Goal: Information Seeking & Learning: Learn about a topic

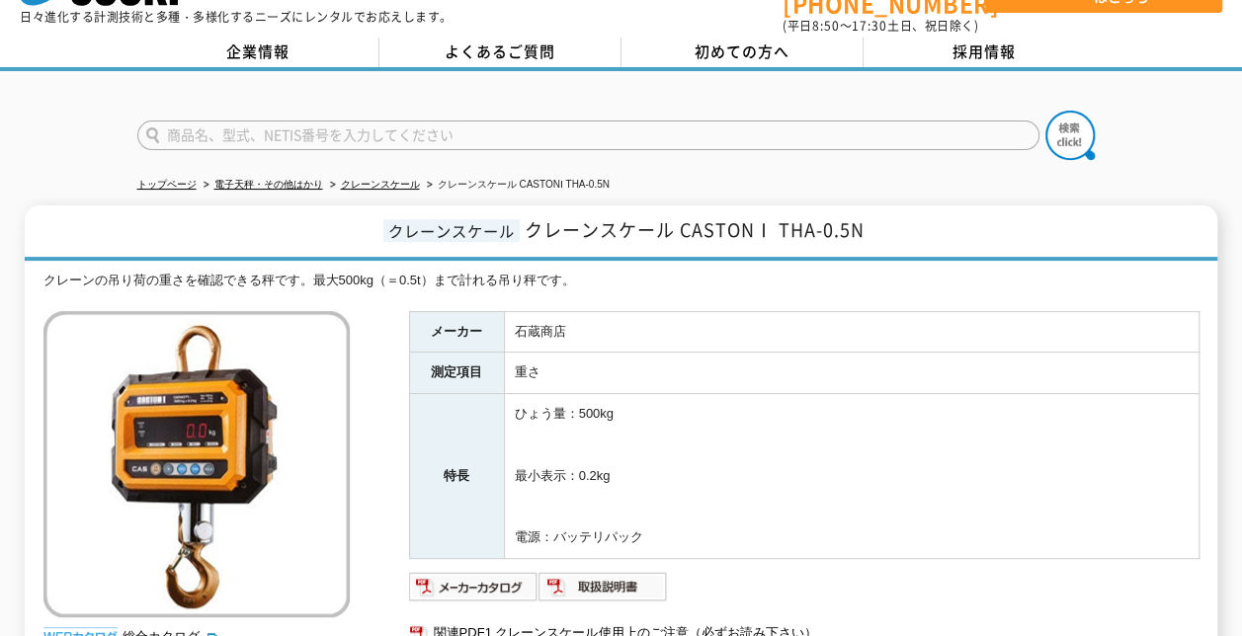
scroll to position [99, 0]
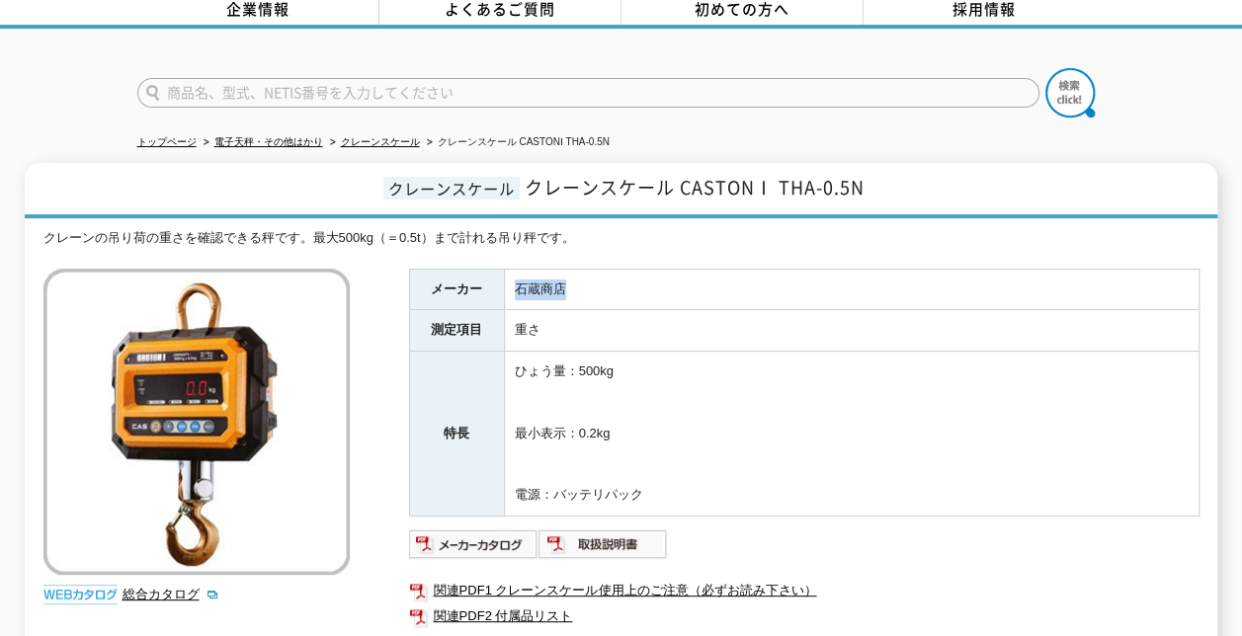
drag, startPoint x: 504, startPoint y: 264, endPoint x: 568, endPoint y: 270, distance: 64.5
click at [568, 270] on tr "メーカー 石蔵商店" at bounding box center [803, 289] width 789 height 41
drag, startPoint x: 780, startPoint y: 173, endPoint x: 877, endPoint y: 173, distance: 96.8
click at [877, 173] on h1 "クレーンスケール クレーンスケール CASTONⅠ THA-0.5N" at bounding box center [621, 190] width 1192 height 55
copy span "THA-0.5N"
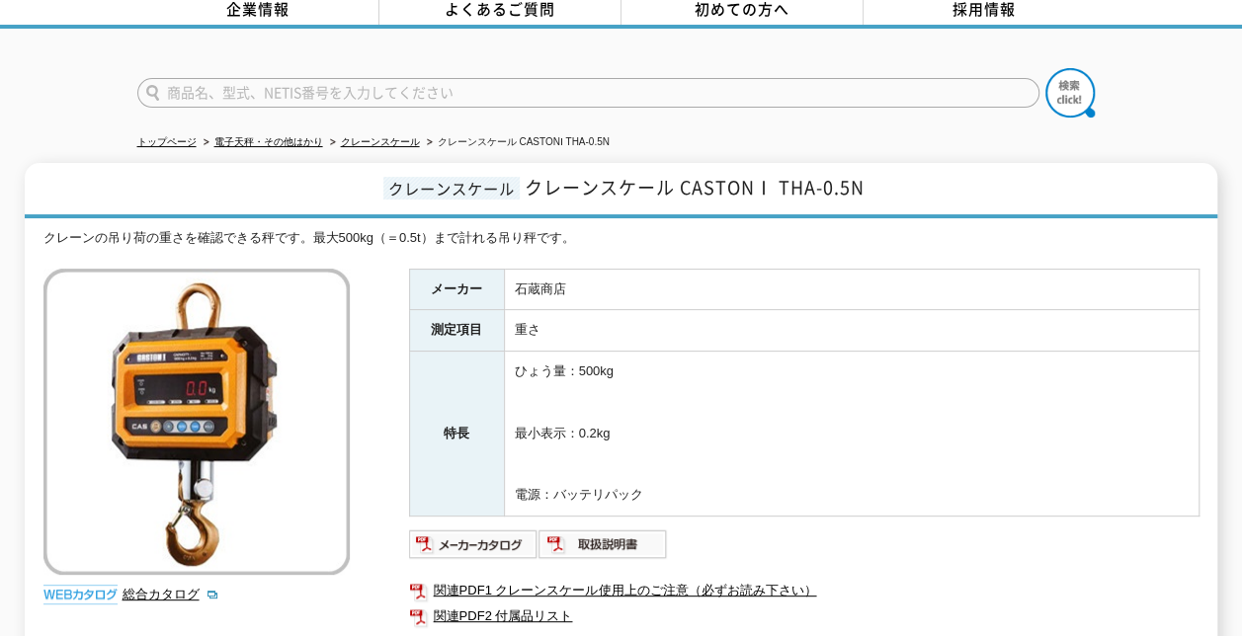
click at [581, 405] on td "ひょう量：500kg 最小表示：0.2kg 電源：バッテリパック" at bounding box center [851, 434] width 694 height 165
click at [483, 529] on img at bounding box center [473, 544] width 129 height 32
drag, startPoint x: 516, startPoint y: 419, endPoint x: 622, endPoint y: 420, distance: 106.7
click at [622, 420] on td "ひょう量：500kg 最小表示：0.2kg 電源：バッテリパック" at bounding box center [851, 434] width 694 height 165
drag, startPoint x: 382, startPoint y: 179, endPoint x: 519, endPoint y: 175, distance: 136.4
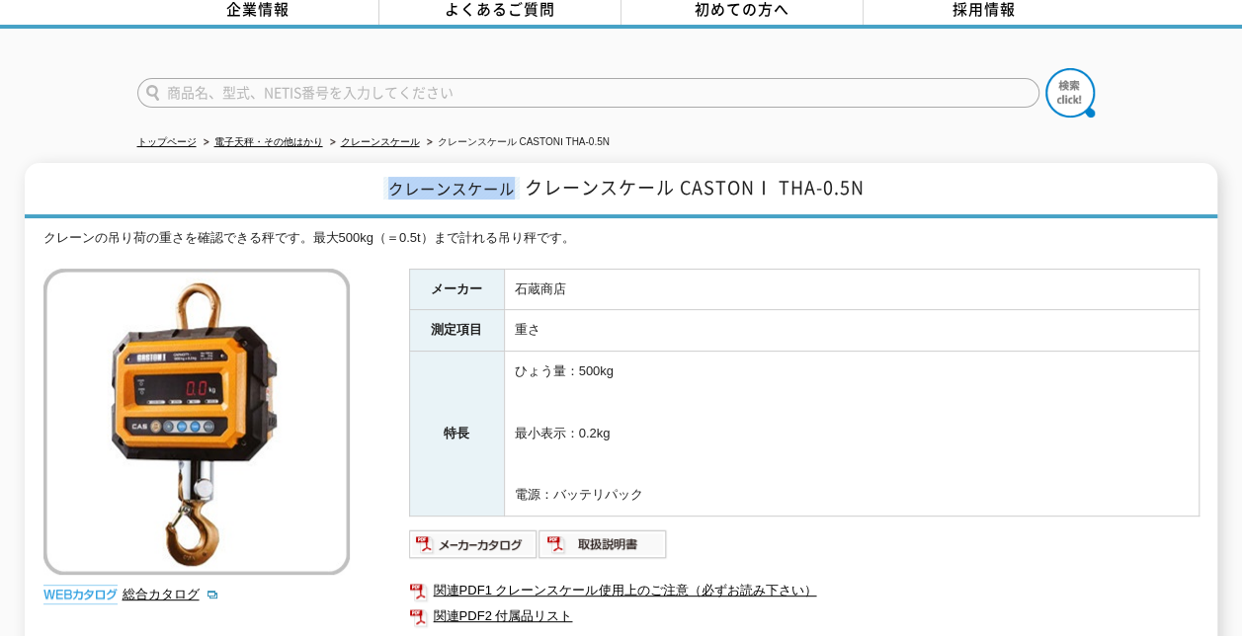
click at [519, 177] on span "クレーンスケール" at bounding box center [451, 188] width 136 height 23
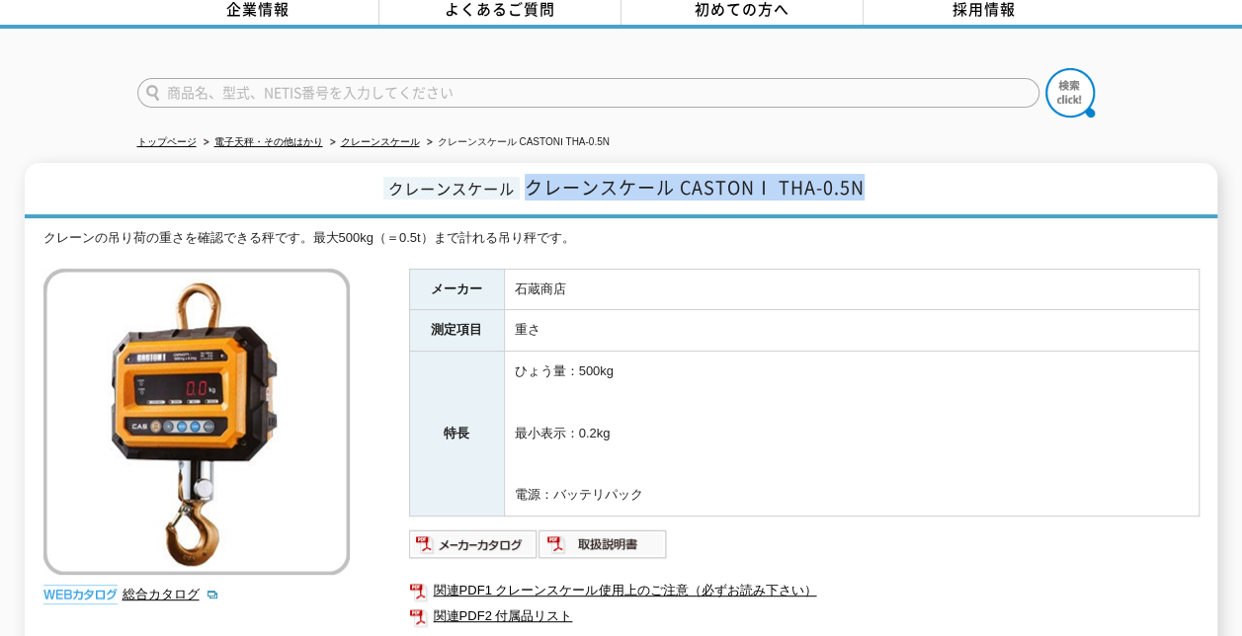
drag, startPoint x: 519, startPoint y: 175, endPoint x: 897, endPoint y: 192, distance: 378.7
click at [897, 192] on h1 "クレーンスケール クレーンスケール CASTONⅠ THA-0.5N" at bounding box center [621, 190] width 1192 height 55
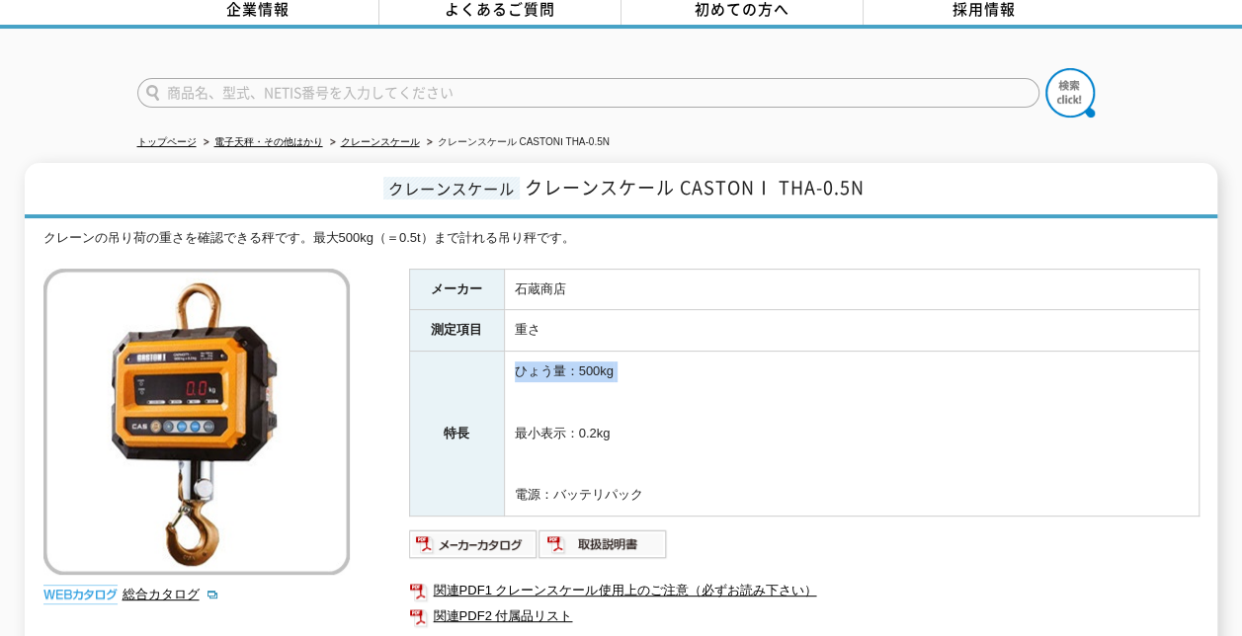
drag, startPoint x: 515, startPoint y: 362, endPoint x: 616, endPoint y: 367, distance: 101.9
click at [616, 367] on td "ひょう量：500kg 最小表示：0.2kg 電源：バッテリパック" at bounding box center [851, 434] width 694 height 165
drag, startPoint x: 616, startPoint y: 367, endPoint x: 603, endPoint y: 430, distance: 63.7
click at [603, 430] on td "ひょう量：500kg 最小表示：0.2kg 電源：バッテリパック" at bounding box center [851, 434] width 694 height 165
